Goal: Download file/media

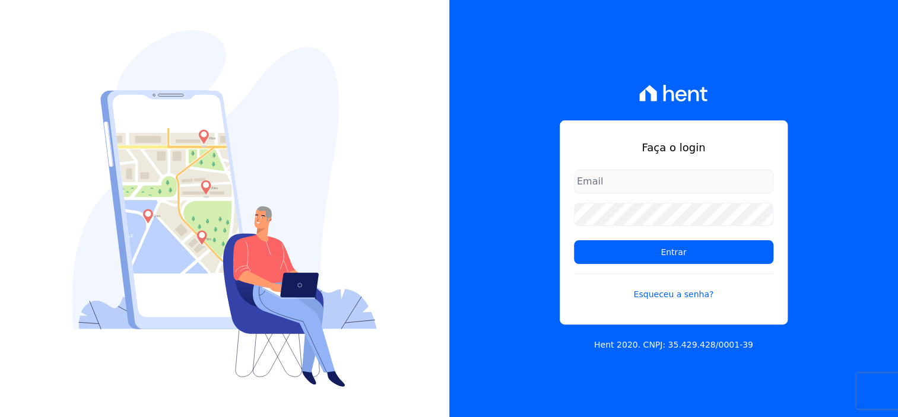
click at [647, 174] on input "email" at bounding box center [673, 182] width 199 height 24
type input "[EMAIL_ADDRESS][DOMAIN_NAME]"
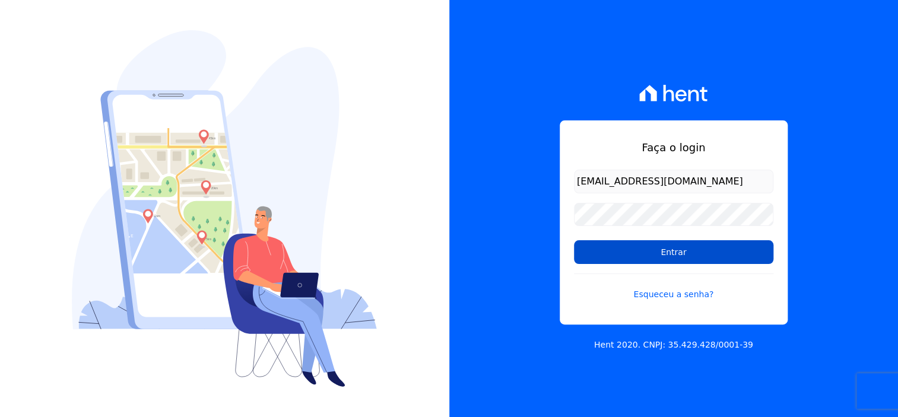
click at [688, 249] on input "Entrar" at bounding box center [673, 252] width 199 height 24
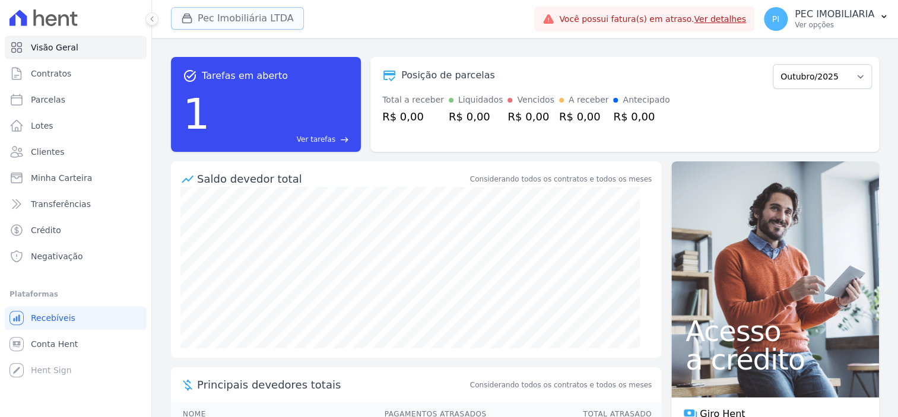
click at [240, 21] on button "Pec Imobiliária LTDA" at bounding box center [237, 18] width 133 height 23
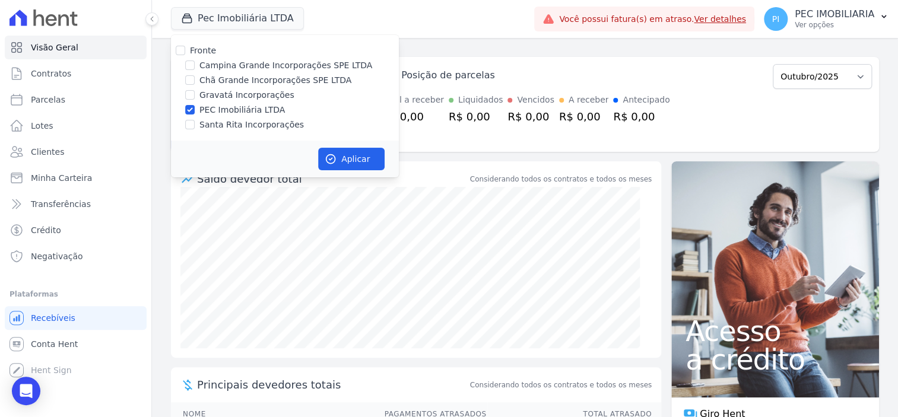
click at [194, 109] on div "PEC Imobiliária LTDA" at bounding box center [285, 110] width 228 height 12
click at [192, 109] on input "PEC Imobiliária LTDA" at bounding box center [189, 109] width 9 height 9
checkbox input "false"
click at [191, 81] on input "Chã Grande Incorporações SPE LTDA" at bounding box center [189, 79] width 9 height 9
checkbox input "true"
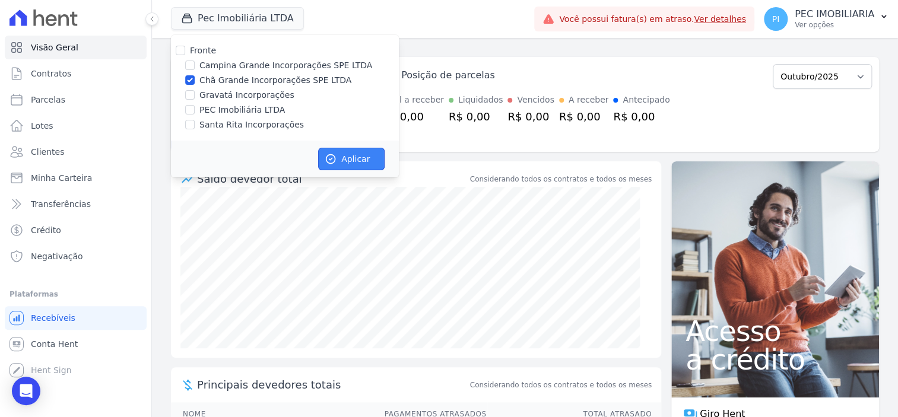
click at [338, 153] on button "Aplicar" at bounding box center [351, 159] width 66 height 23
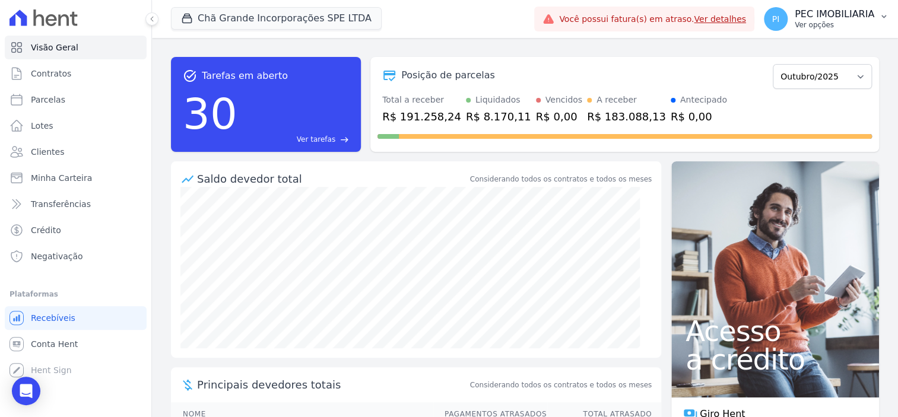
click at [798, 23] on p "Ver opções" at bounding box center [835, 24] width 80 height 9
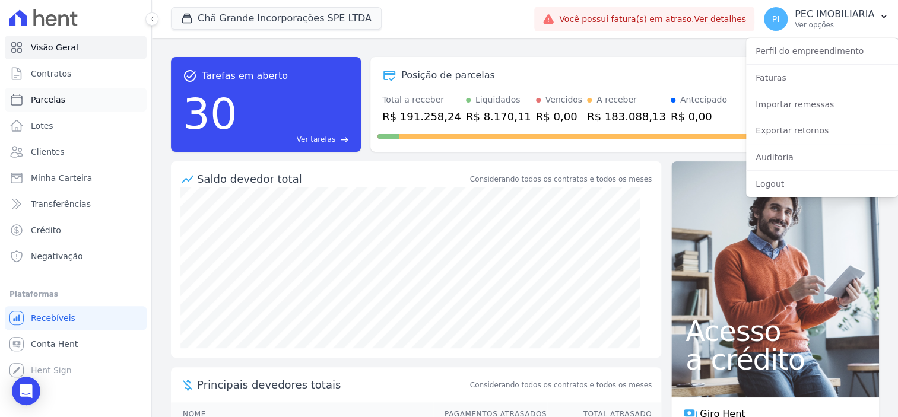
click at [71, 97] on link "Parcelas" at bounding box center [76, 100] width 142 height 24
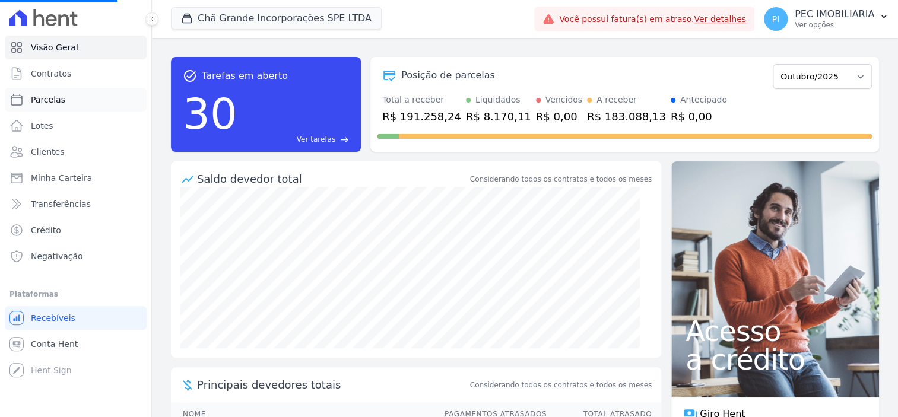
select select
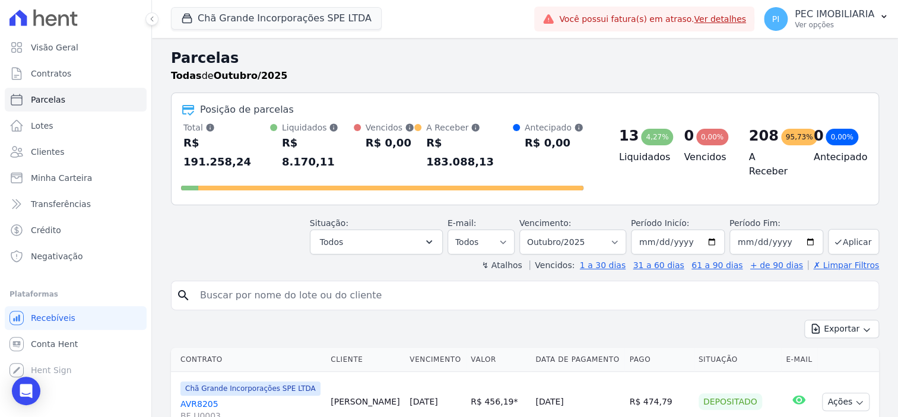
click at [292, 284] on input "search" at bounding box center [533, 296] width 681 height 24
type input "emylle"
select select
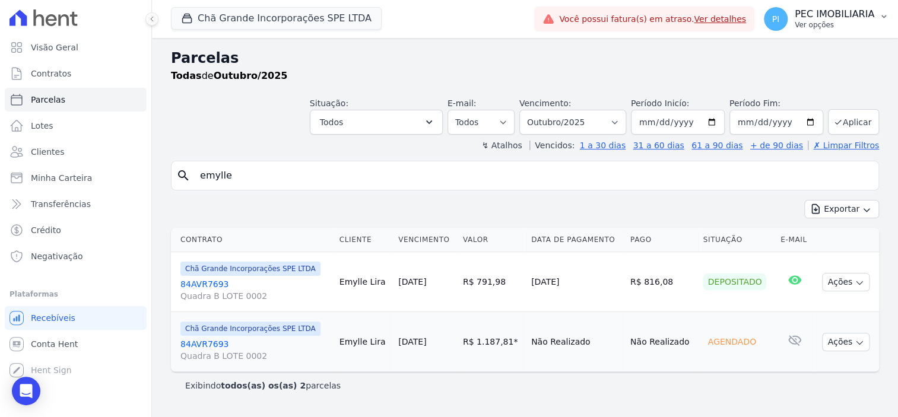
click at [797, 24] on div "PI PEC IMOBILIARIA Ver opções" at bounding box center [819, 19] width 110 height 24
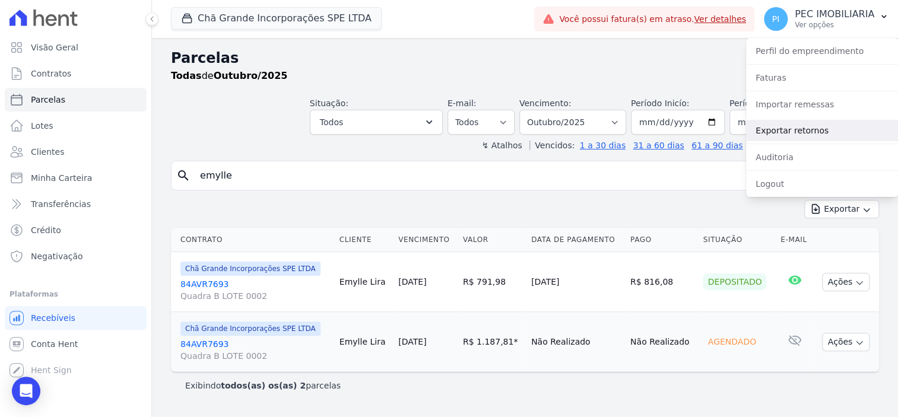
click at [791, 133] on link "Exportar retornos" at bounding box center [822, 130] width 152 height 21
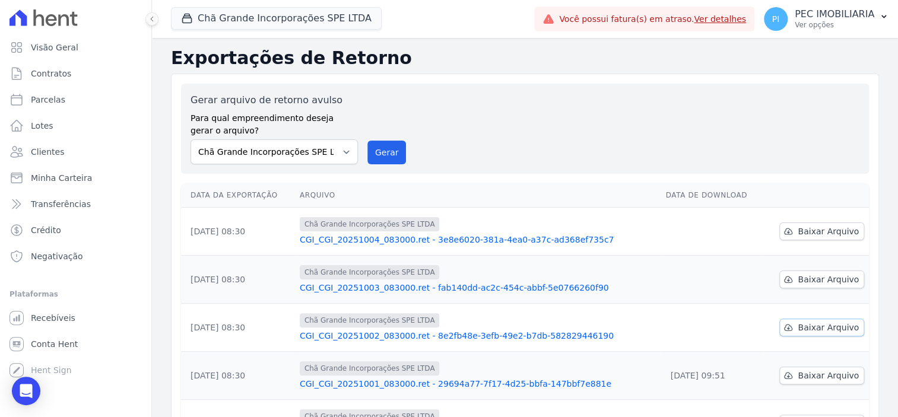
click at [815, 331] on span "Baixar Arquivo" at bounding box center [828, 328] width 61 height 12
click at [823, 274] on span "Baixar Arquivo" at bounding box center [828, 280] width 61 height 12
click at [818, 231] on span "Baixar Arquivo" at bounding box center [828, 232] width 61 height 12
click at [390, 335] on link "CGI_CGI_20251002_083000.ret - 8e2fb48e-3efb-49e2-b7db-582829446190" at bounding box center [478, 336] width 357 height 12
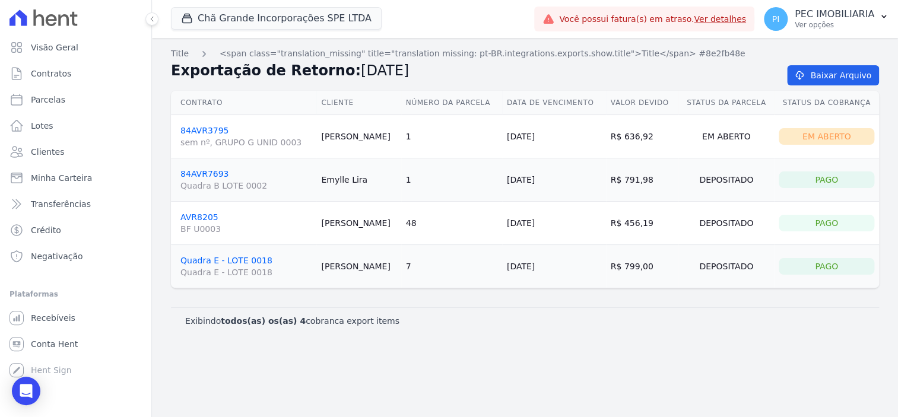
click at [242, 256] on link "Quadra E - LOTE 0018 Quadra E - LOTE 0018" at bounding box center [245, 267] width 131 height 23
click at [274, 15] on button "Chã Grande Incorporações SPE LTDA" at bounding box center [276, 18] width 211 height 23
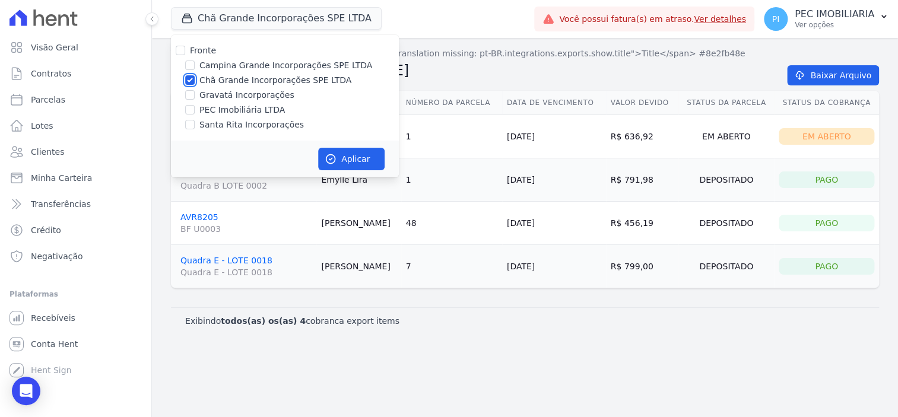
click at [189, 80] on input "Chã Grande Incorporações SPE LTDA" at bounding box center [189, 79] width 9 height 9
checkbox input "false"
click at [189, 69] on input "Campina Grande Incorporações SPE LTDA" at bounding box center [189, 65] width 9 height 9
checkbox input "true"
click at [346, 161] on button "Aplicar" at bounding box center [351, 159] width 66 height 23
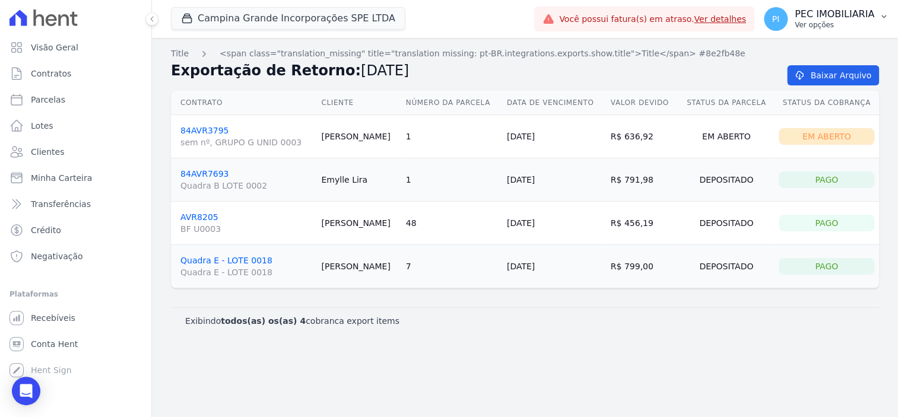
click at [845, 25] on p "Ver opções" at bounding box center [835, 24] width 80 height 9
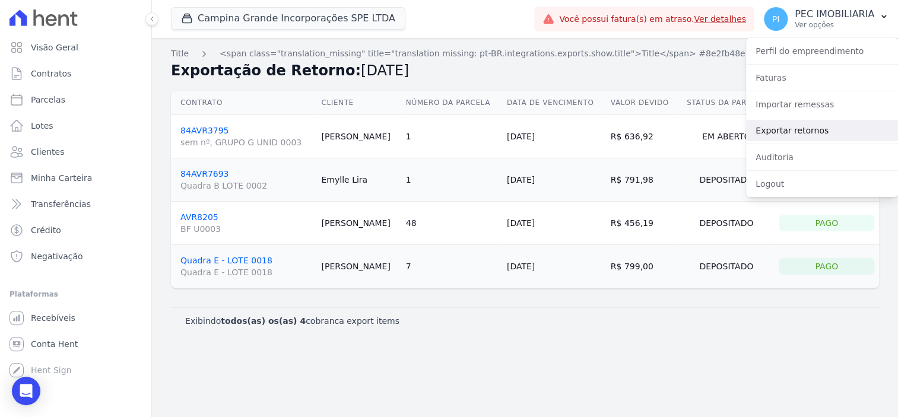
click at [811, 129] on link "Exportar retornos" at bounding box center [822, 130] width 152 height 21
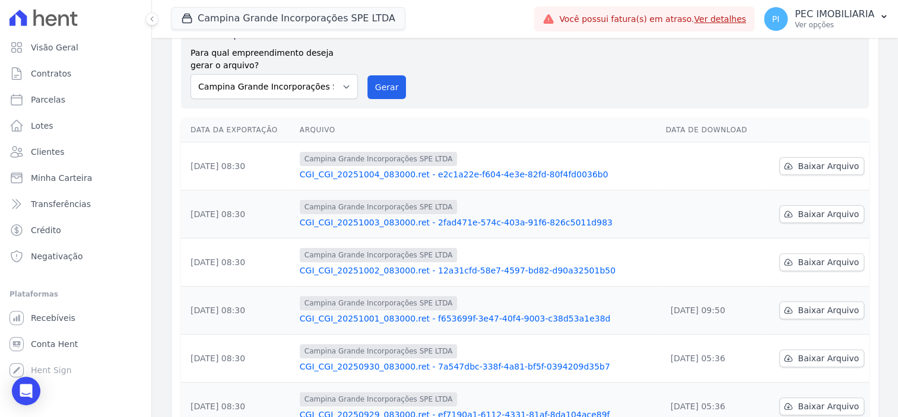
scroll to position [148, 0]
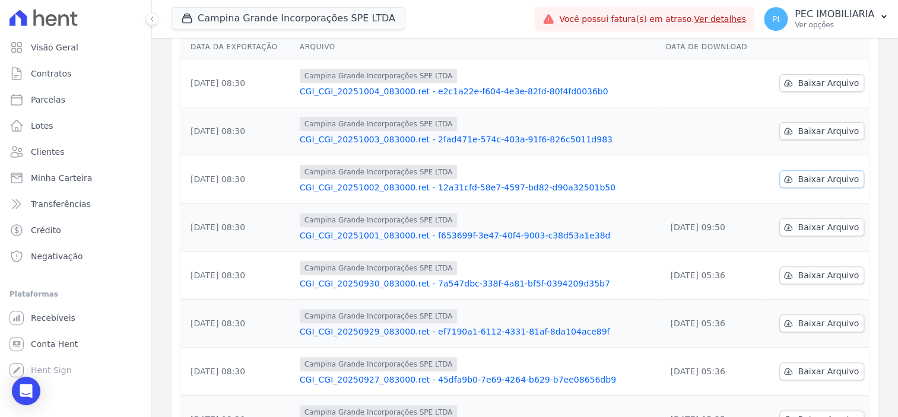
click at [806, 182] on span "Baixar Arquivo" at bounding box center [828, 179] width 61 height 12
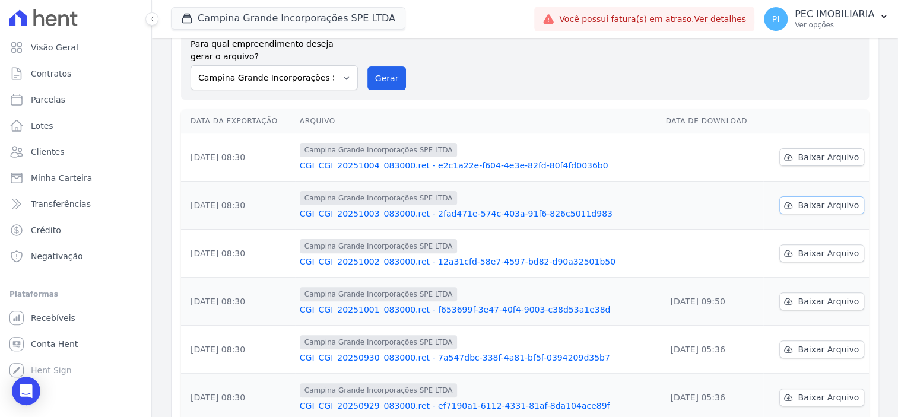
click at [823, 208] on span "Baixar Arquivo" at bounding box center [828, 205] width 61 height 12
click at [802, 155] on span "Baixar Arquivo" at bounding box center [828, 157] width 61 height 12
